Goal: Answer question/provide support

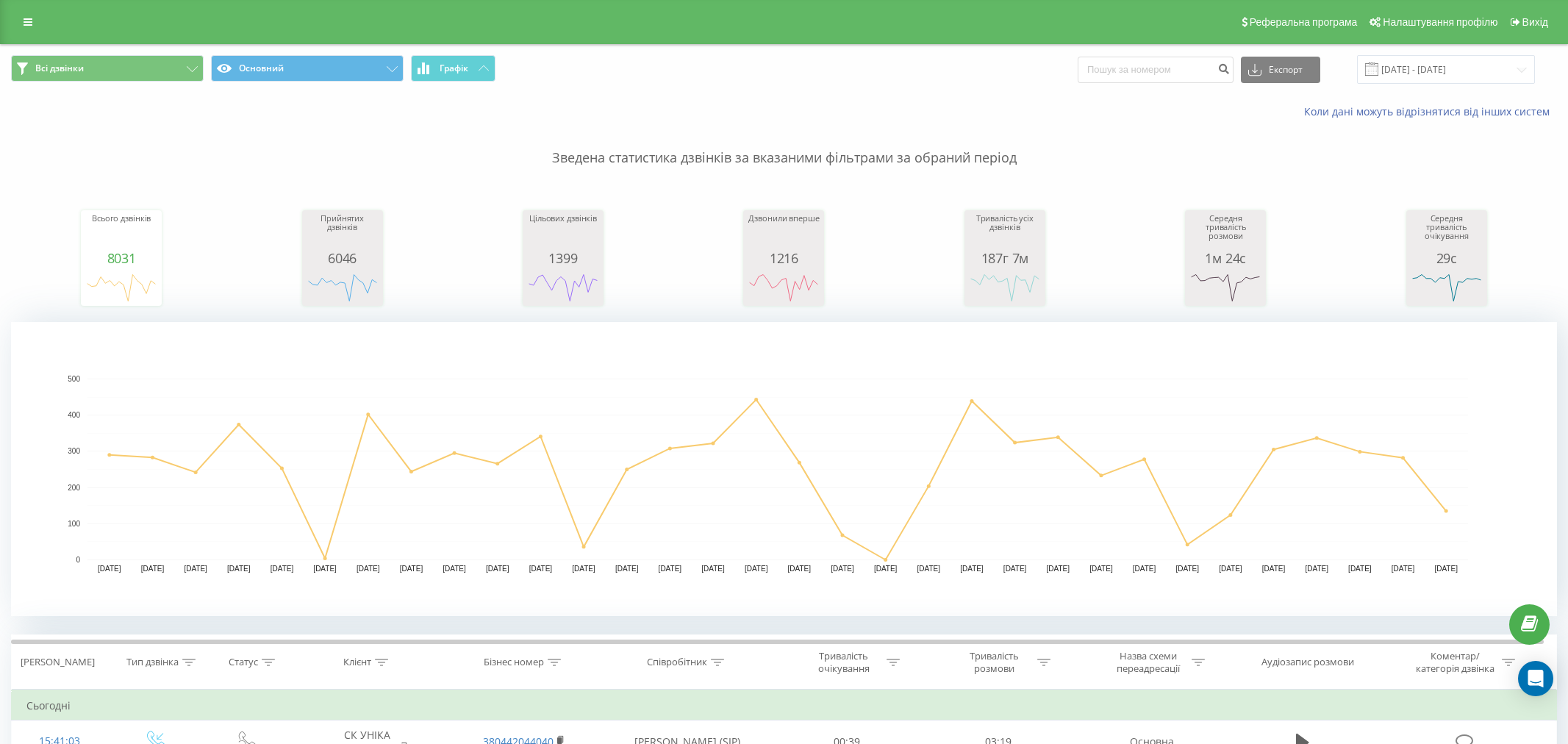
click at [1455, 733] on icon at bounding box center [1464, 741] width 18 height 15
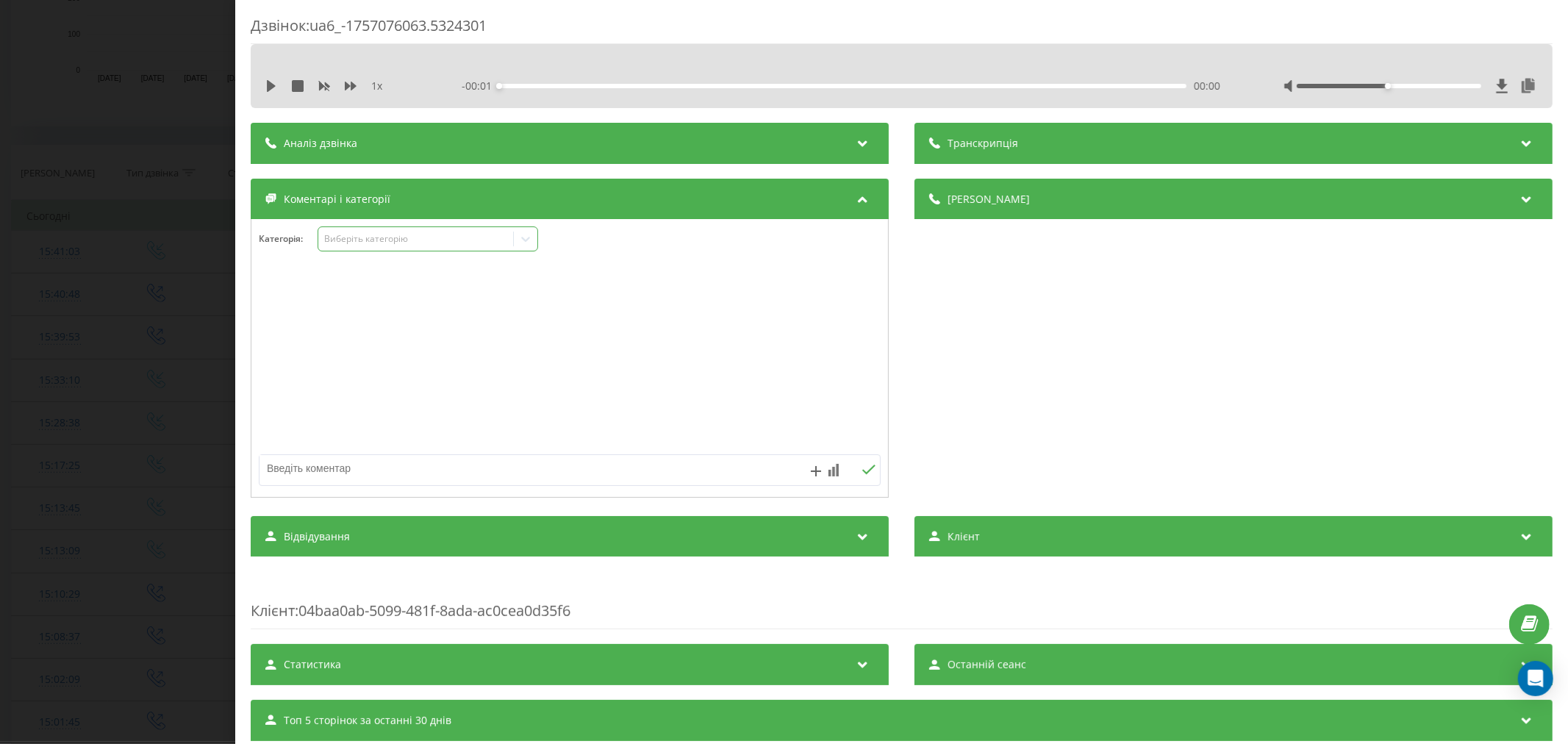
click at [361, 243] on div "Виберіть категорію" at bounding box center [416, 239] width 184 height 12
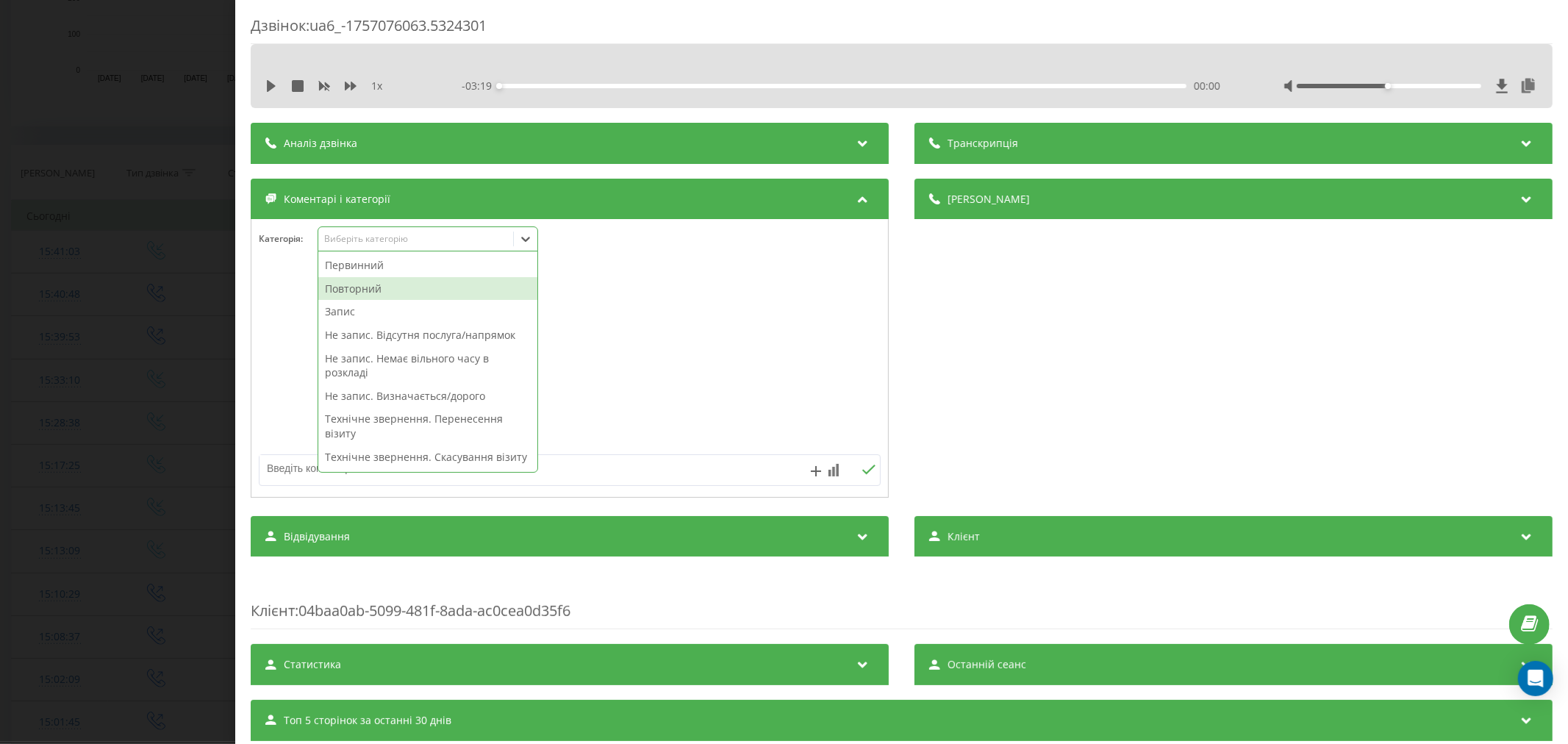
click at [364, 292] on div "Повторний" at bounding box center [427, 288] width 219 height 24
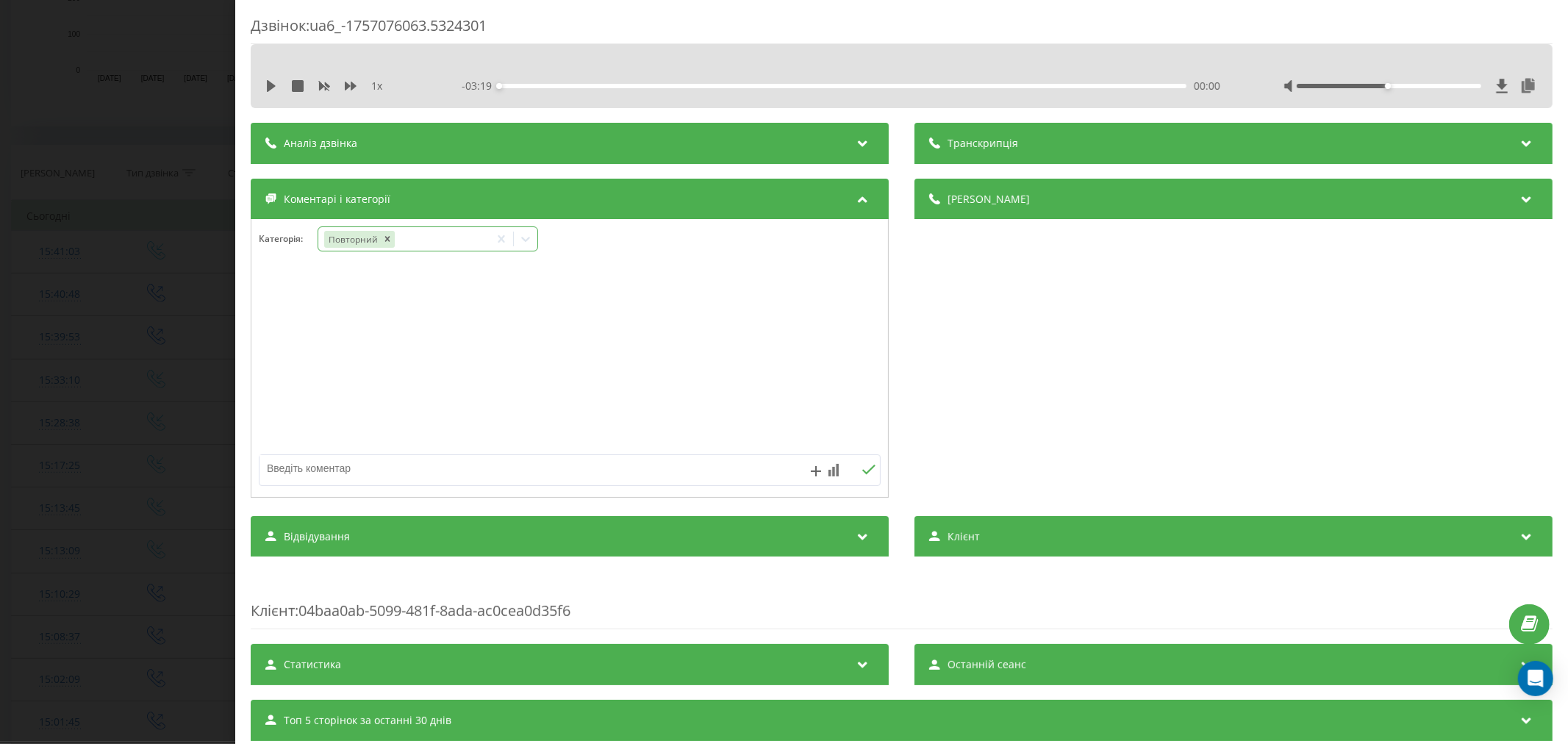
click at [523, 242] on icon at bounding box center [525, 239] width 15 height 15
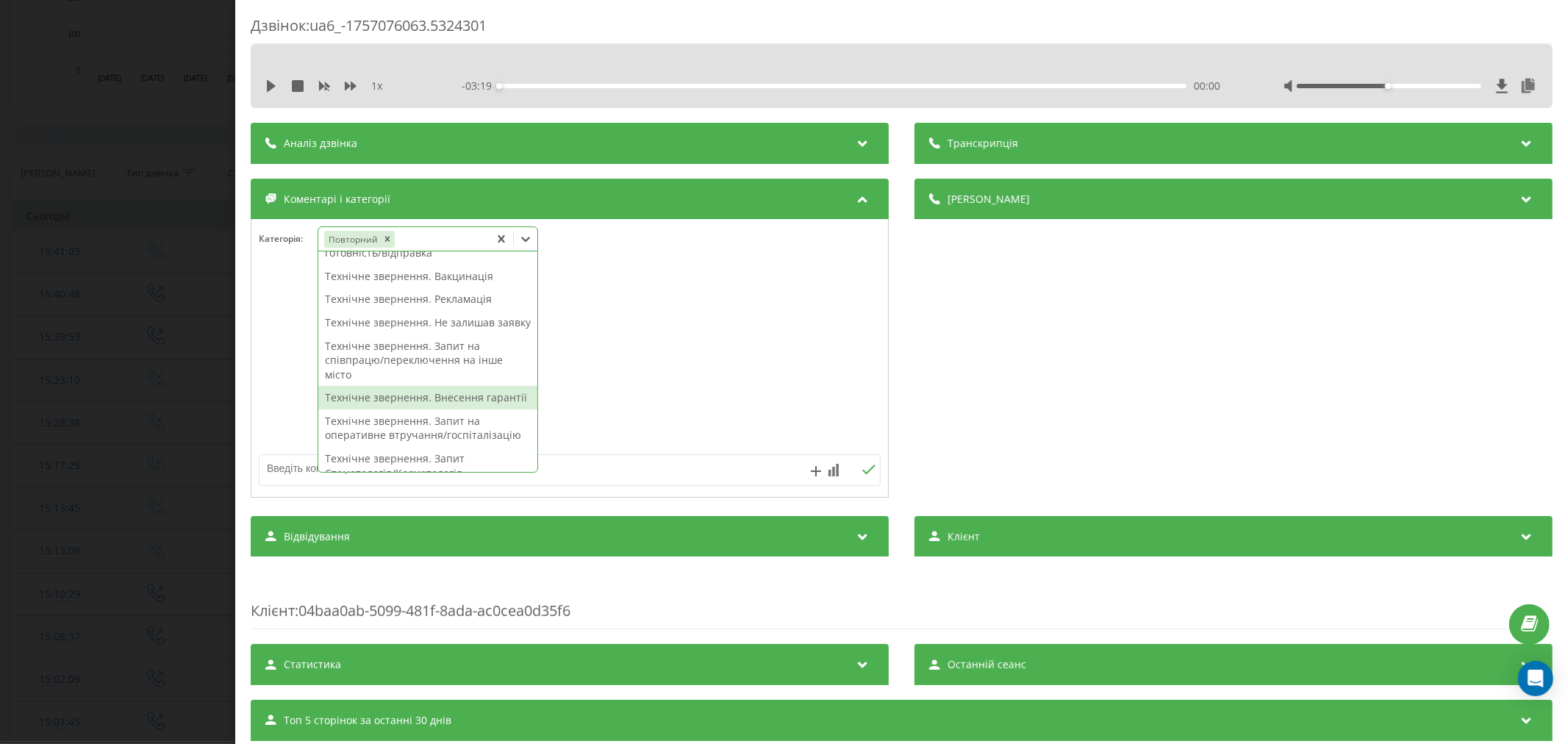
scroll to position [245, 0]
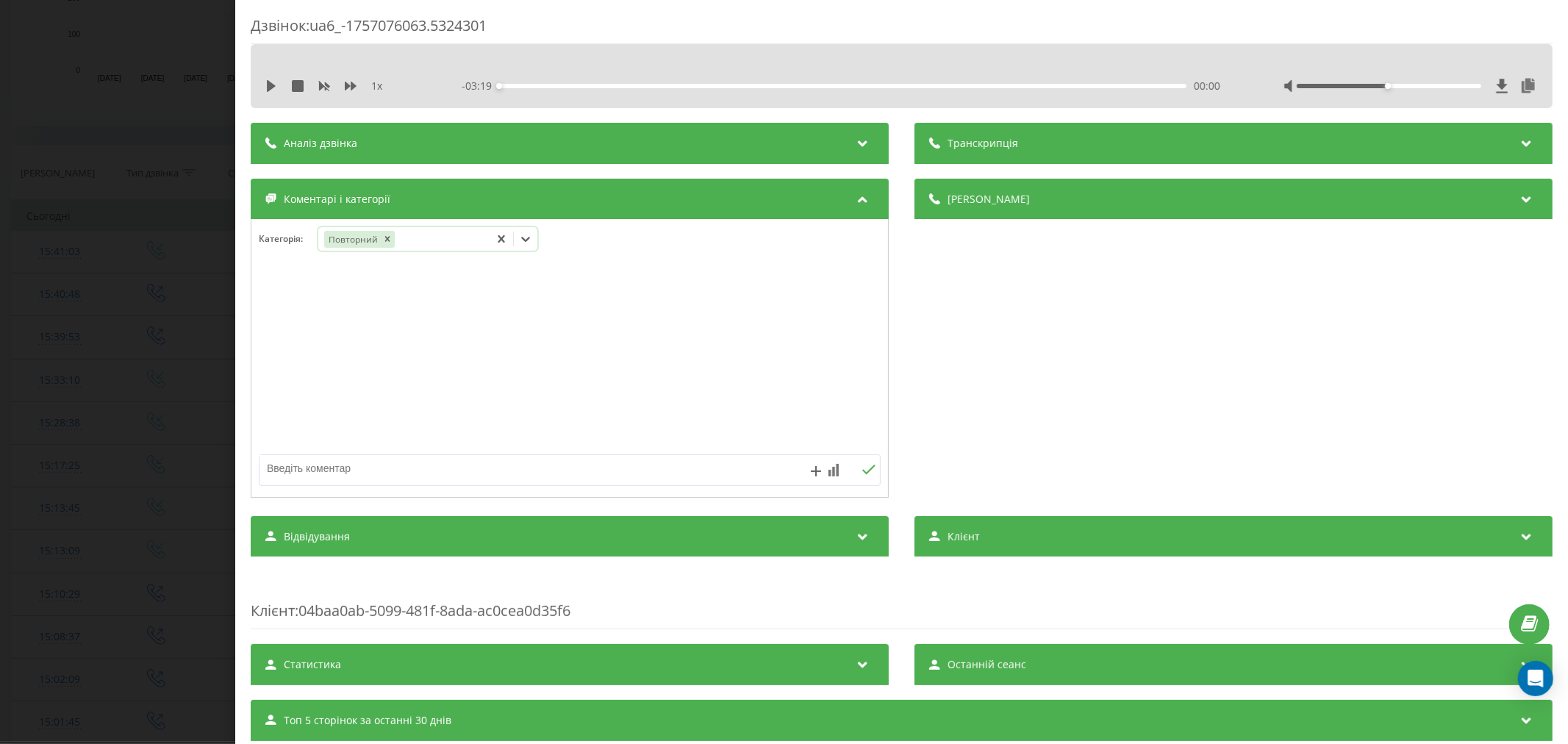
click at [532, 237] on icon at bounding box center [525, 239] width 15 height 15
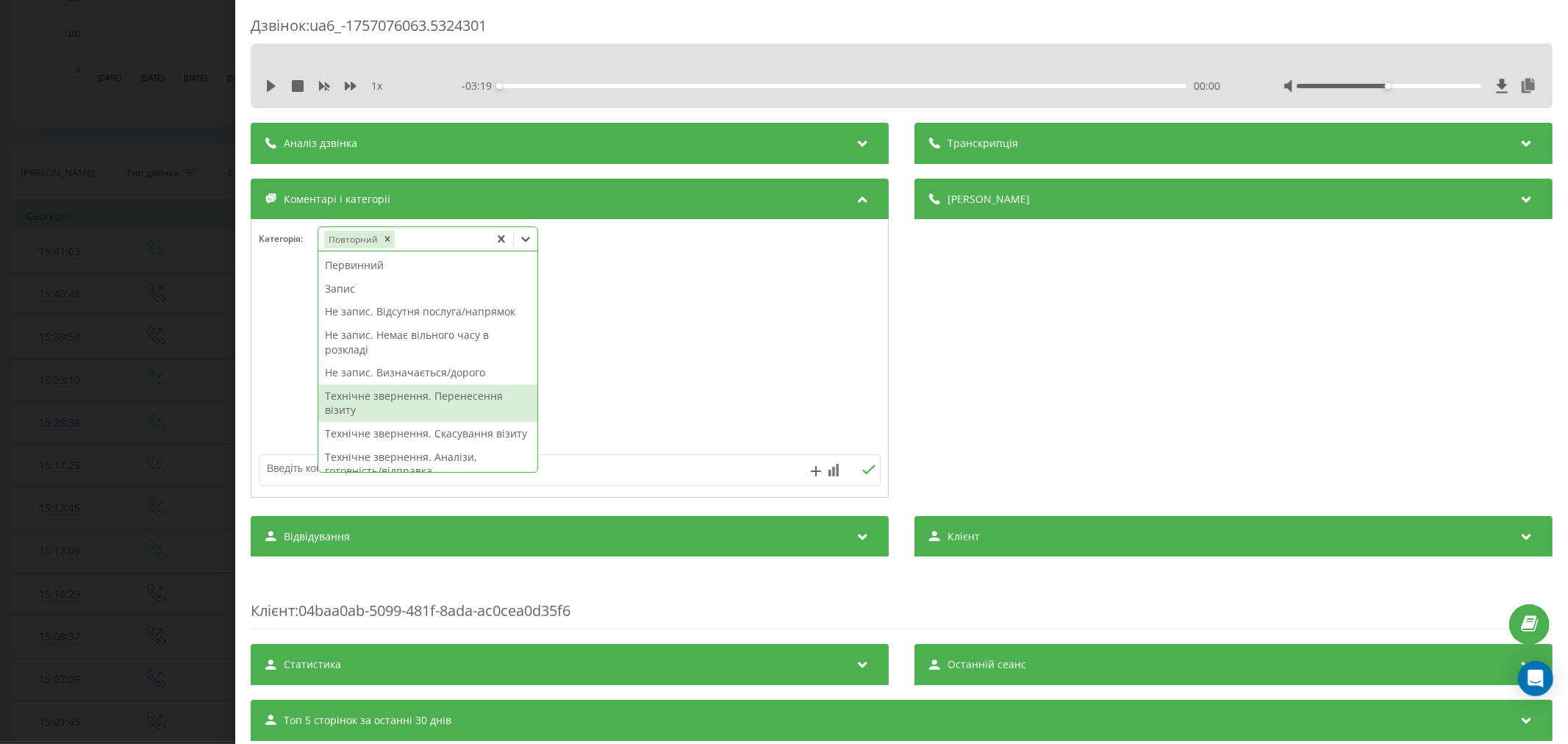
scroll to position [81, 0]
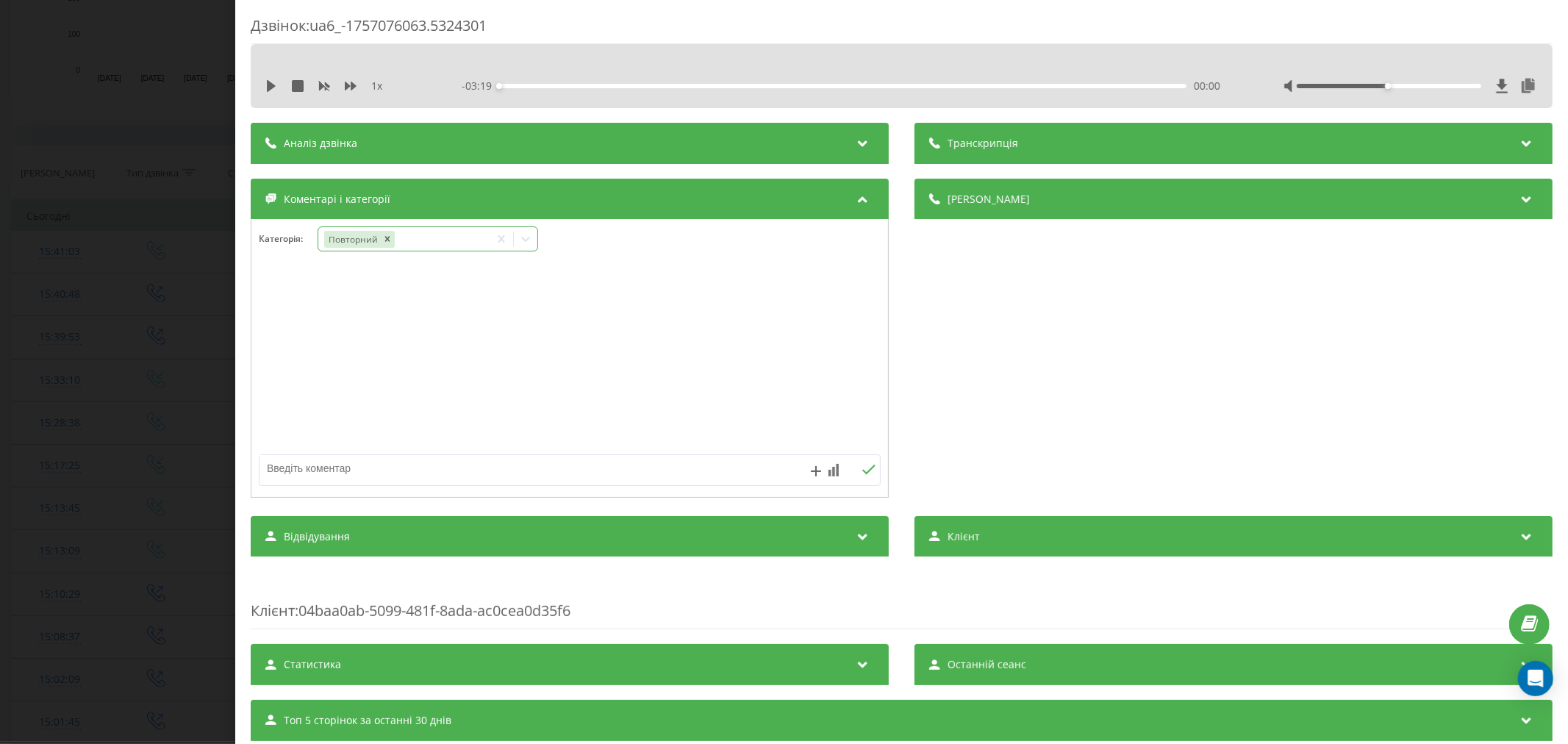
click at [527, 241] on icon at bounding box center [525, 239] width 8 height 5
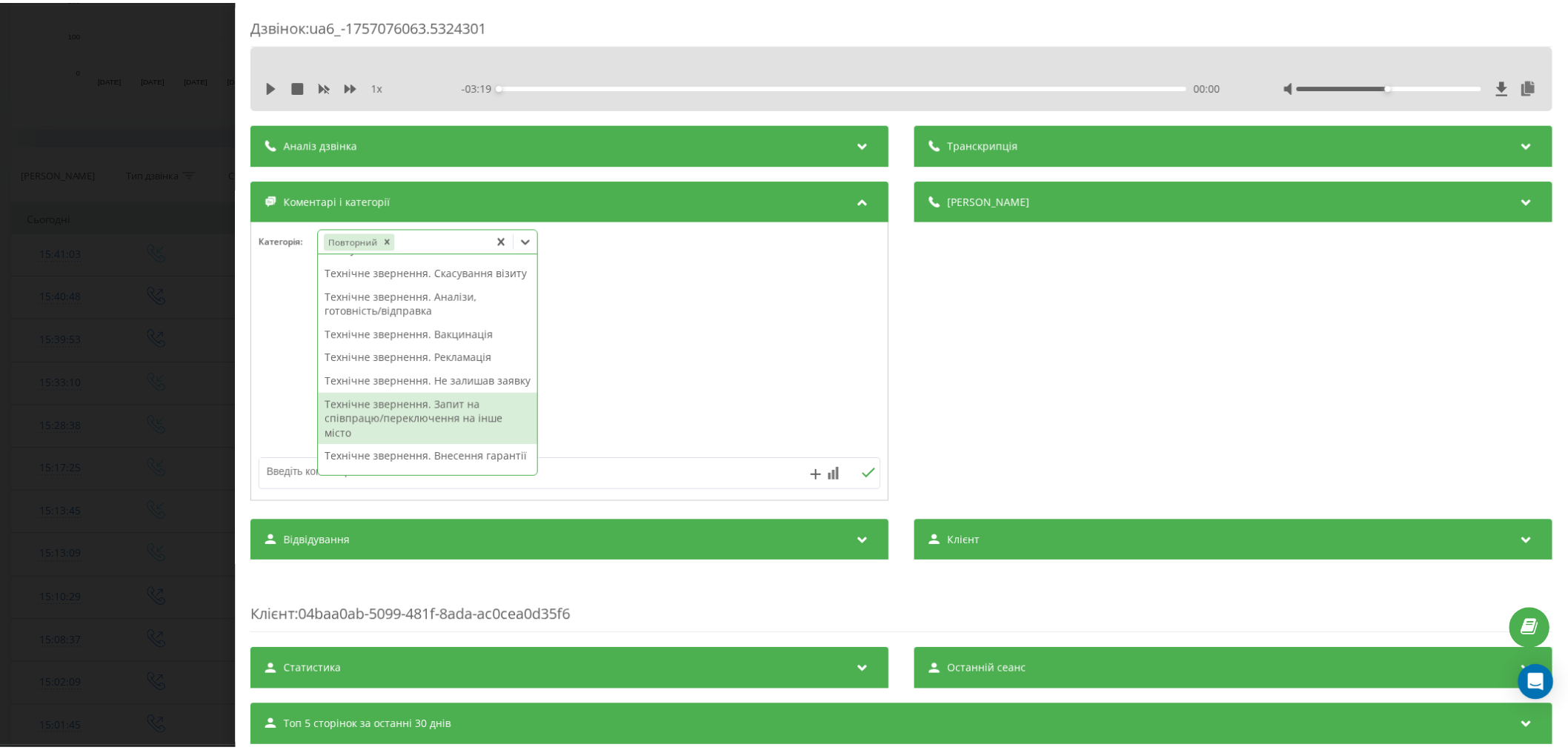
scroll to position [247, 0]
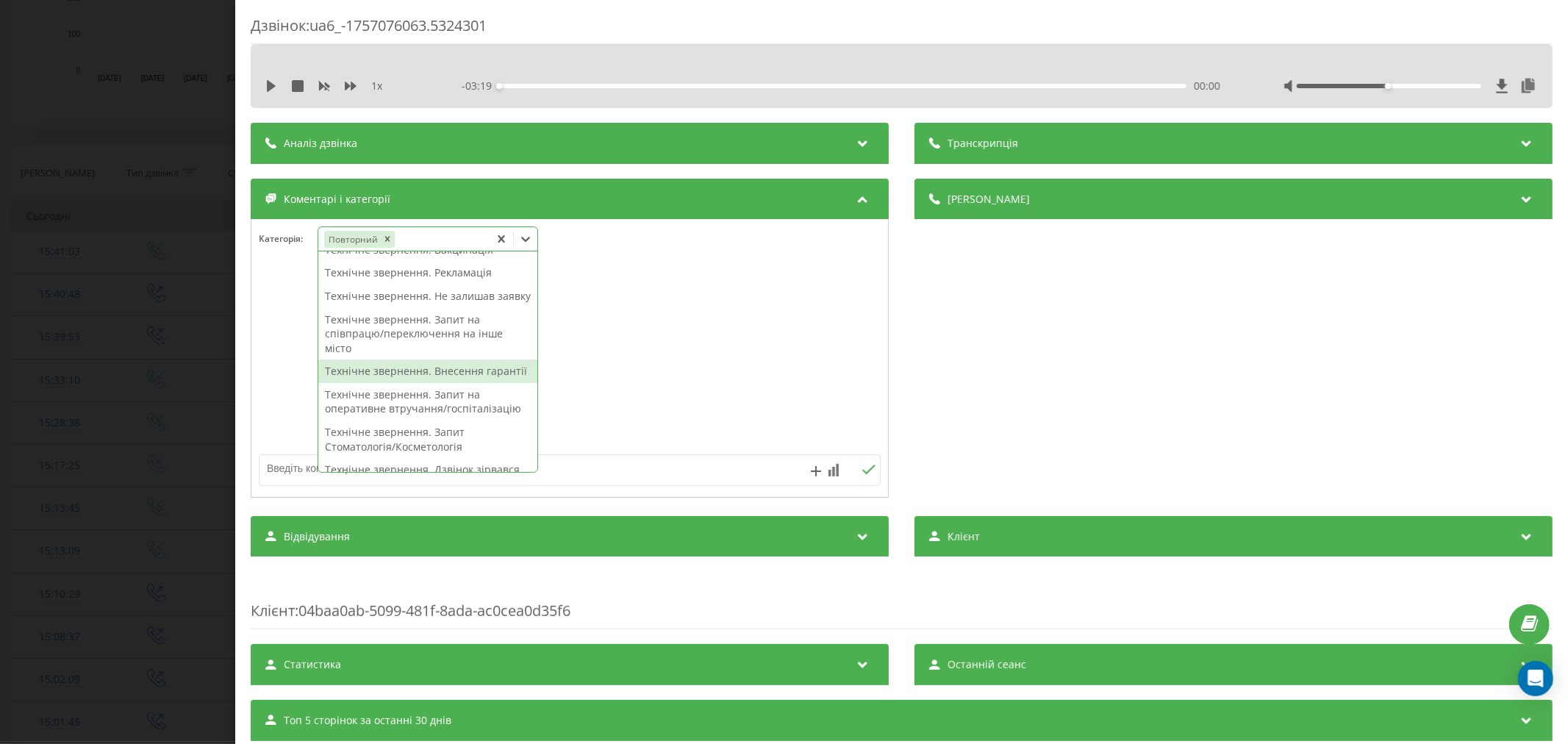
click at [470, 383] on div "Технічне звернення. Внесення гарантії" at bounding box center [427, 370] width 219 height 24
click at [678, 387] on div at bounding box center [570, 359] width 637 height 176
